Goal: Check status

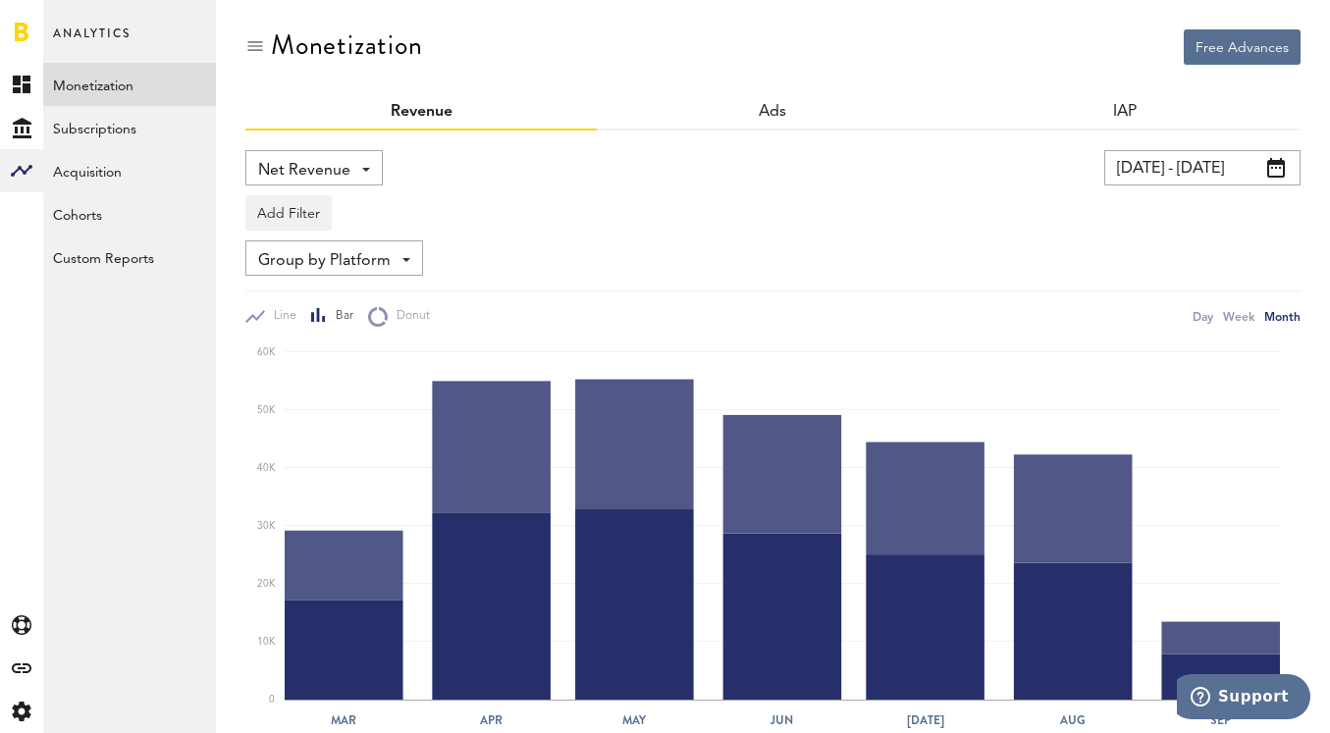
click at [1199, 162] on input "[DATE] - [DATE]" at bounding box center [1203, 167] width 196 height 35
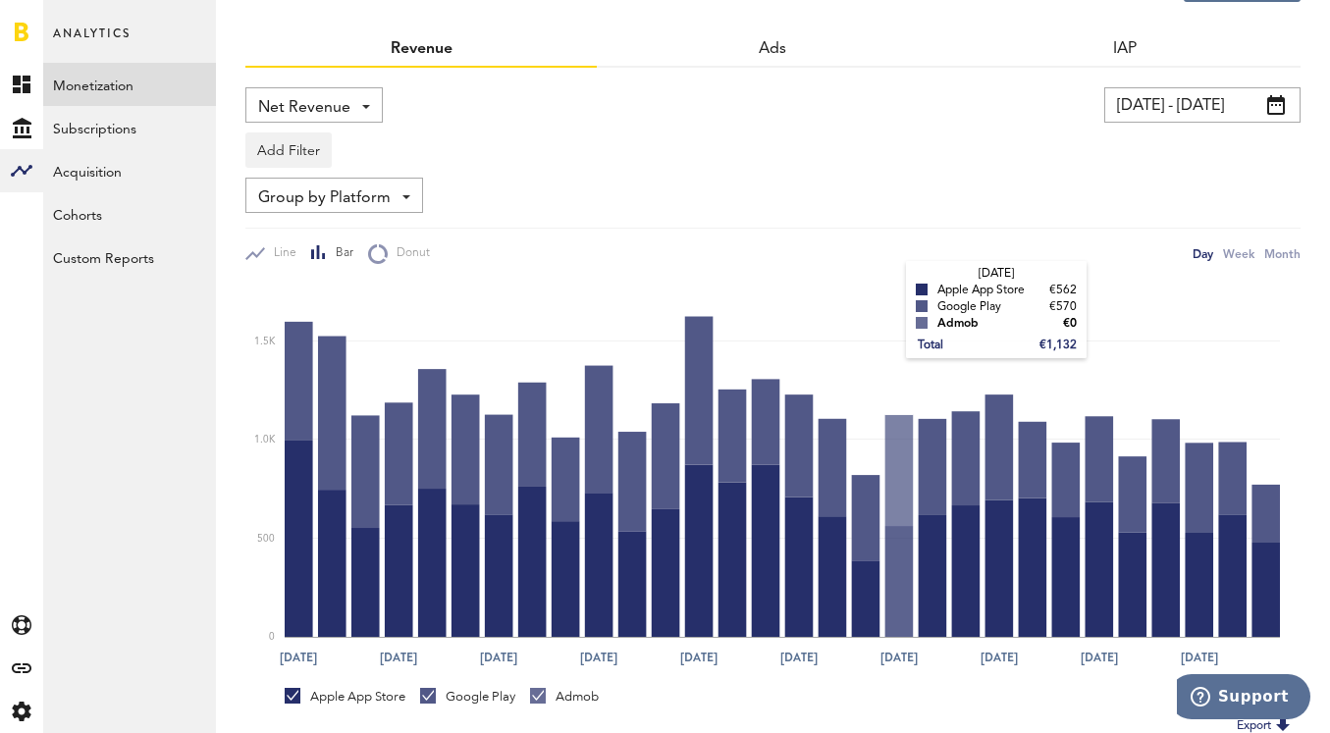
scroll to position [48, 0]
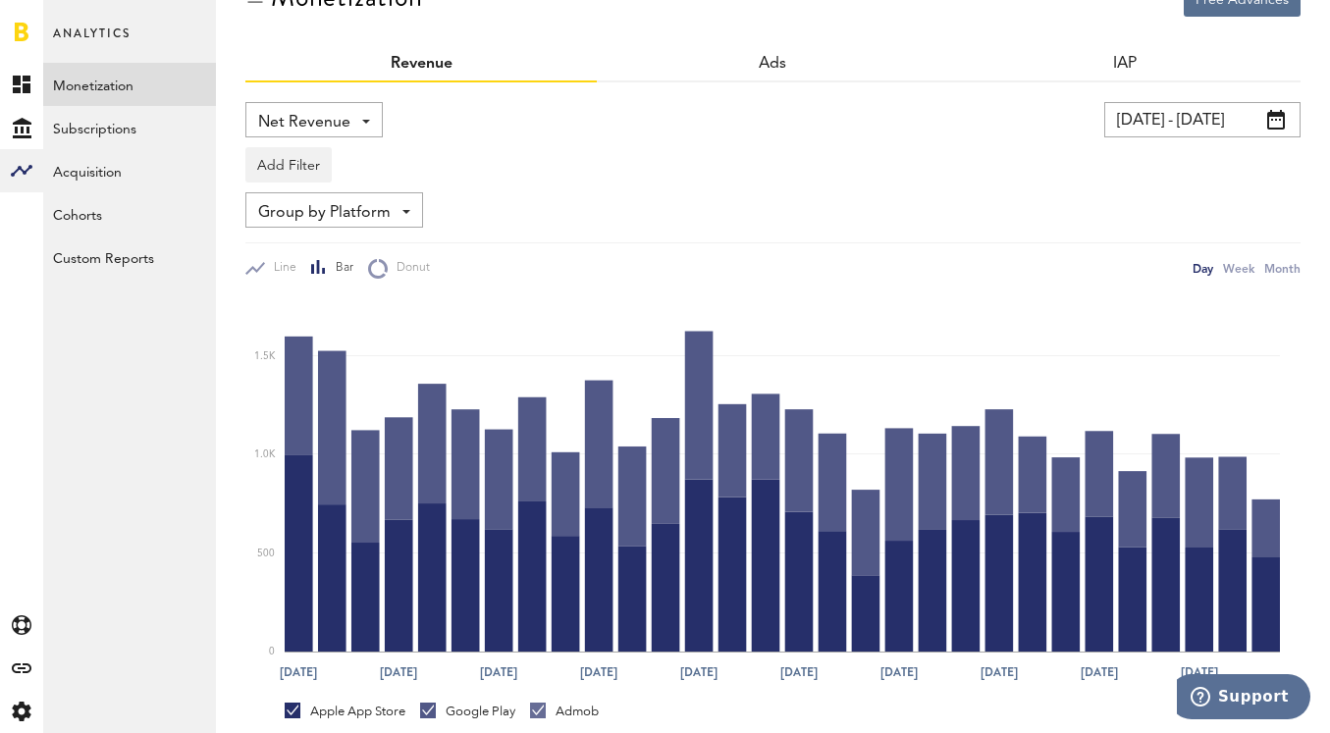
click at [1230, 117] on input "16.08.25 - 15.09.25" at bounding box center [1203, 119] width 196 height 35
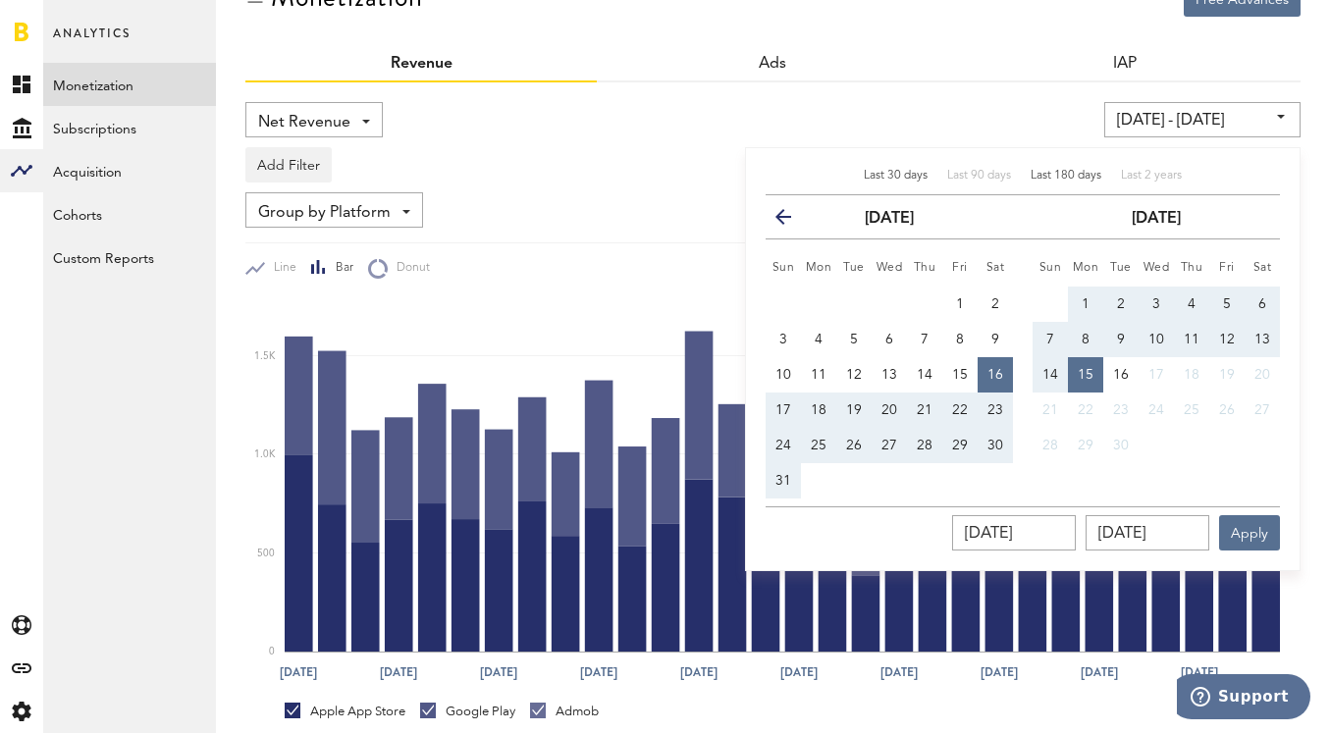
click at [1057, 175] on span "Last 180 days" at bounding box center [1066, 176] width 71 height 12
type input "19.03.25 - 15.09.25"
type input "19.03.2025"
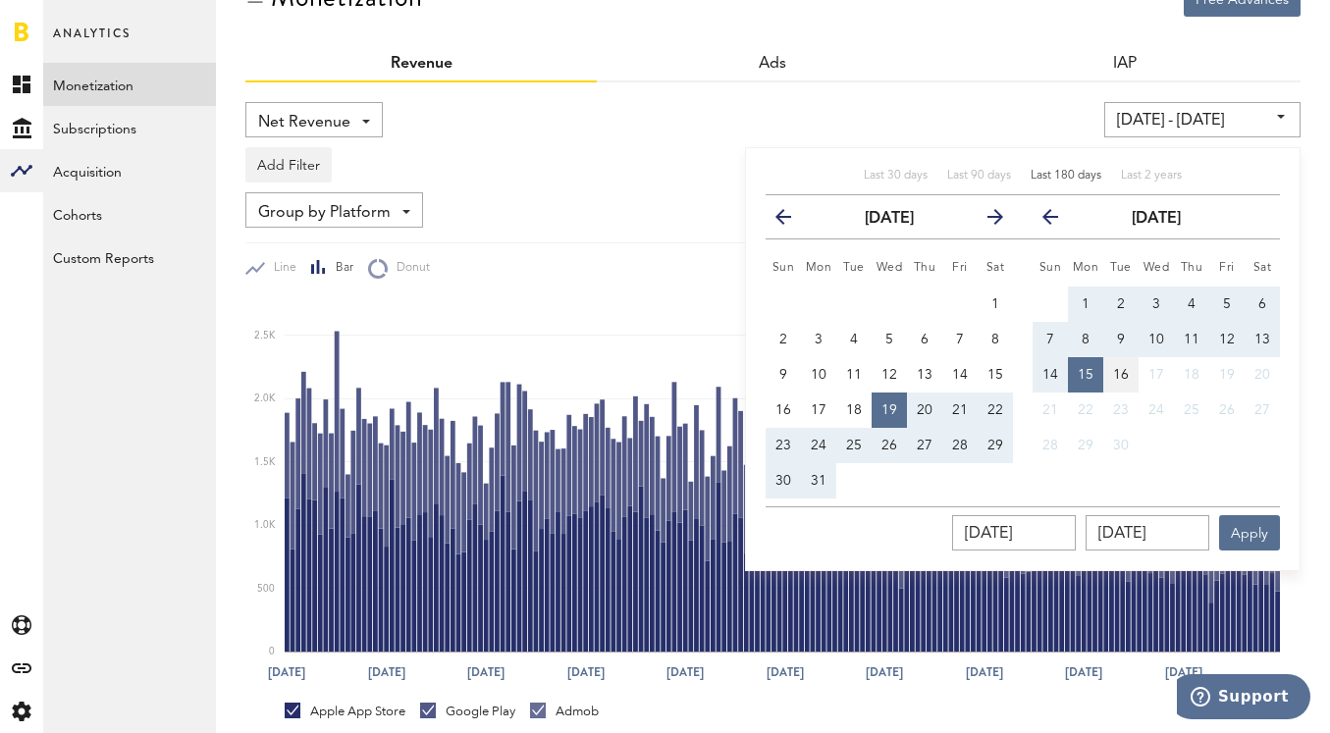
click at [1121, 375] on span "16" at bounding box center [1121, 375] width 16 height 14
type input "19.03.25 - 16.09.25"
type input "16.09.2025"
click at [1260, 538] on button "Apply" at bounding box center [1250, 533] width 61 height 35
